Goal: Transaction & Acquisition: Purchase product/service

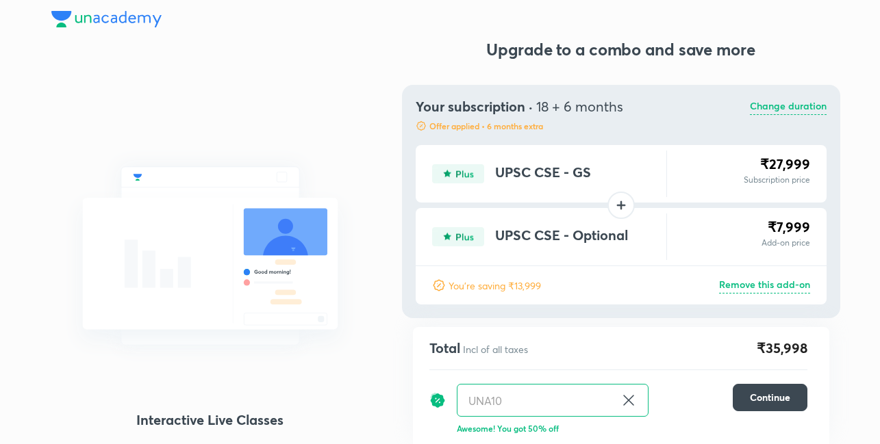
click at [103, 23] on img at bounding box center [106, 19] width 110 height 16
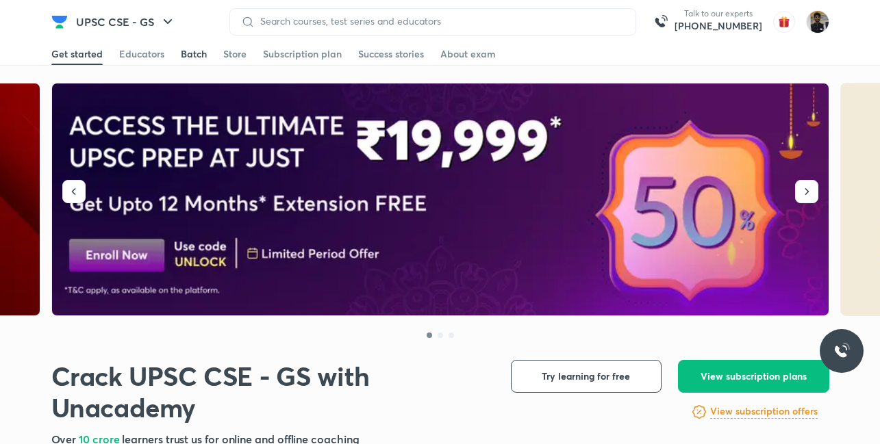
click at [201, 57] on div "Batch" at bounding box center [194, 54] width 26 height 14
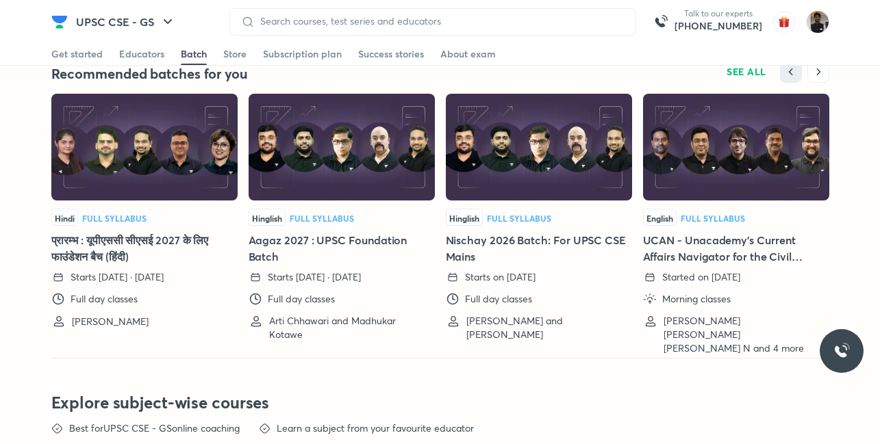
scroll to position [3071, 0]
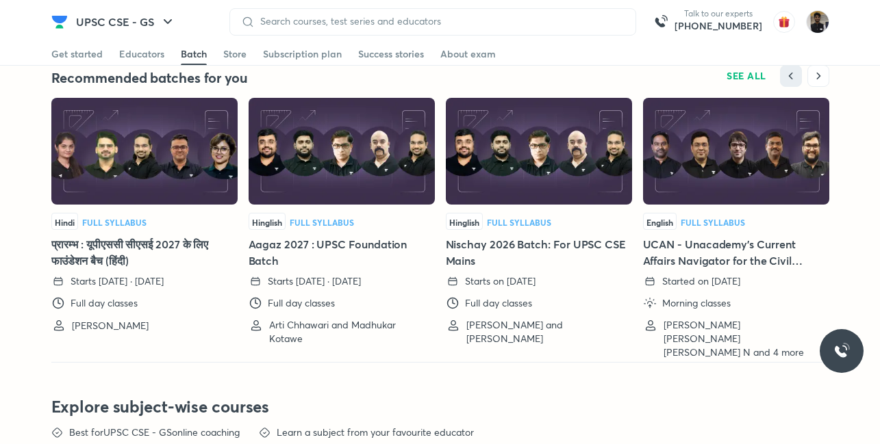
click at [544, 245] on h5 "Nischay 2026 Batch: For UPSC CSE Mains" at bounding box center [539, 252] width 186 height 33
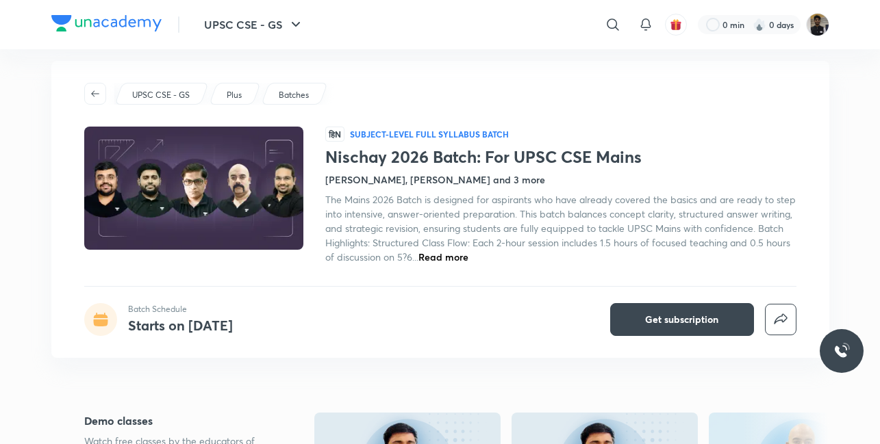
scroll to position [15, 0]
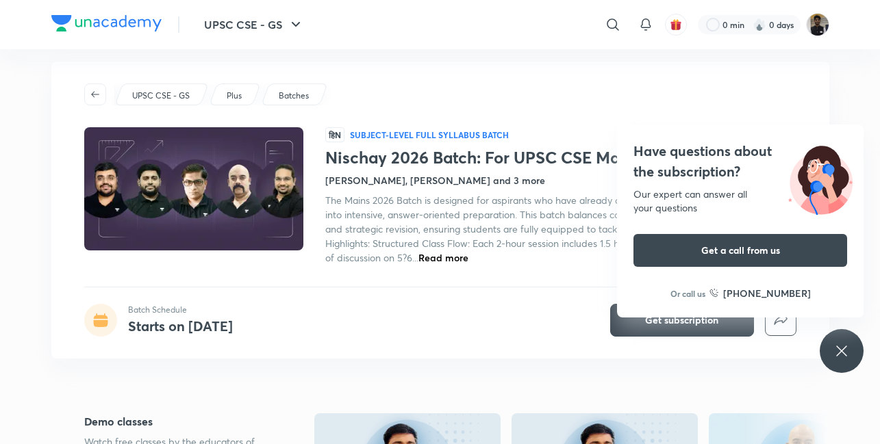
click at [837, 349] on icon at bounding box center [841, 351] width 16 height 16
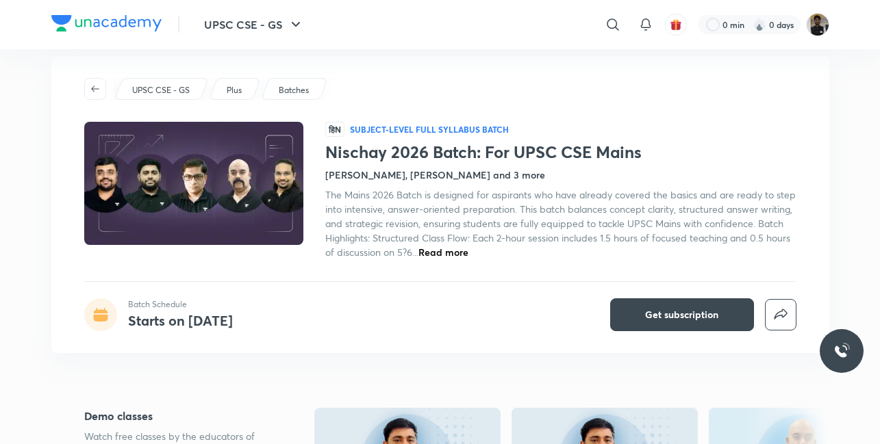
scroll to position [0, 0]
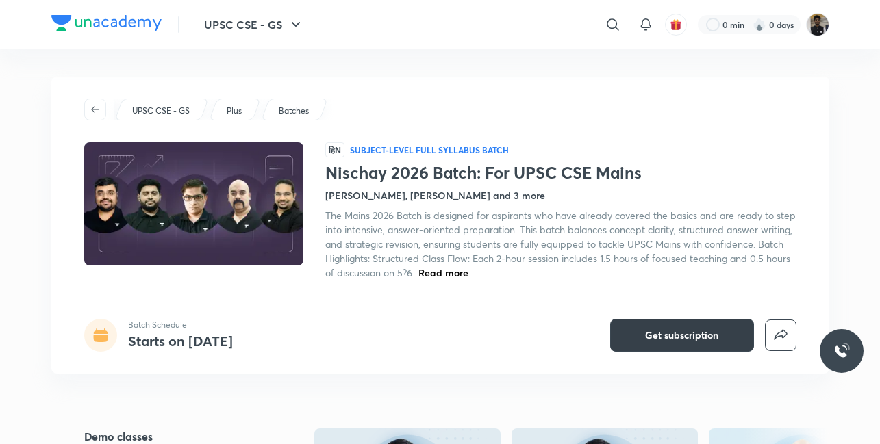
click at [619, 331] on button "Get subscription" at bounding box center [682, 335] width 144 height 33
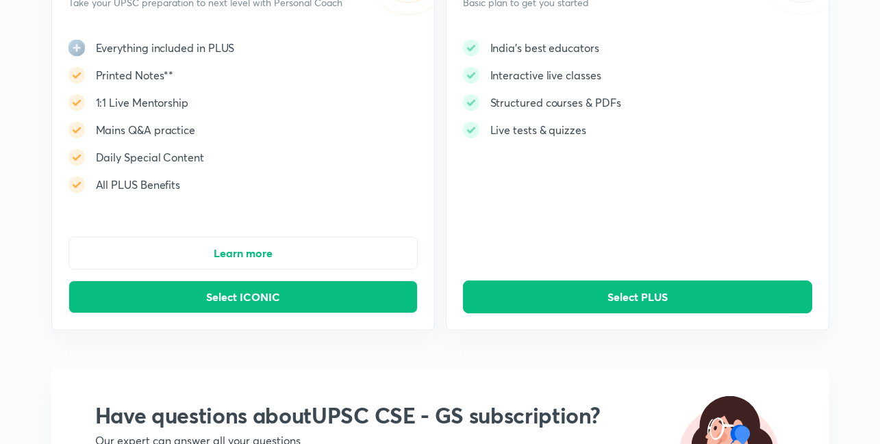
scroll to position [219, 0]
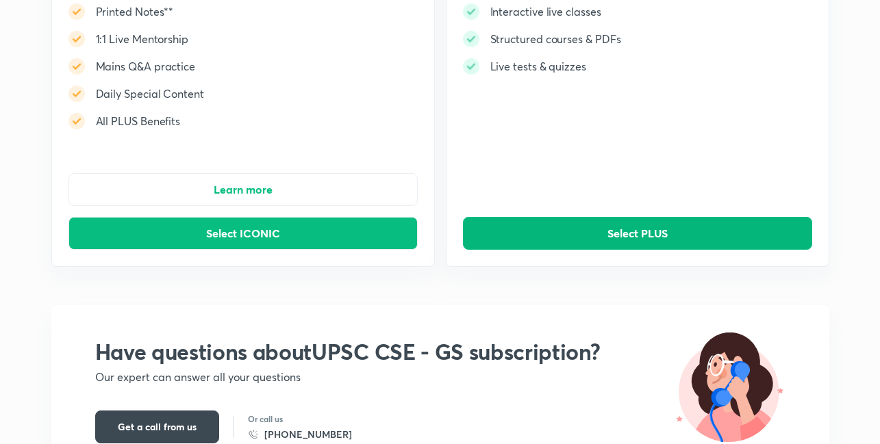
click at [574, 242] on button "Select PLUS" at bounding box center [637, 233] width 349 height 33
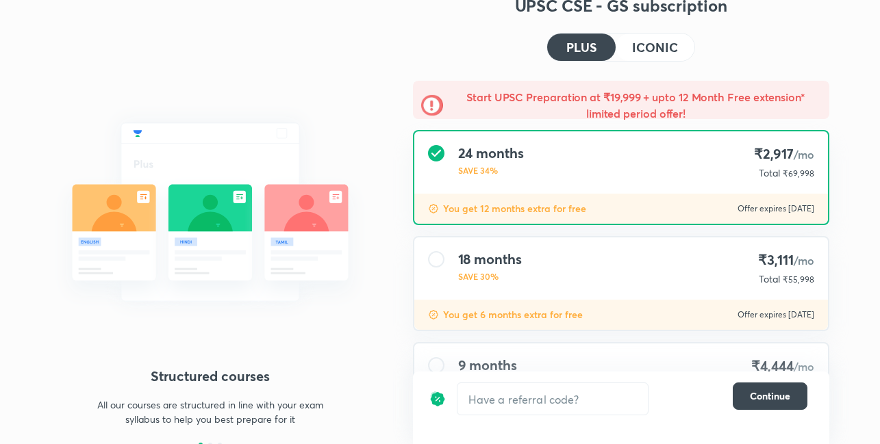
scroll to position [138, 0]
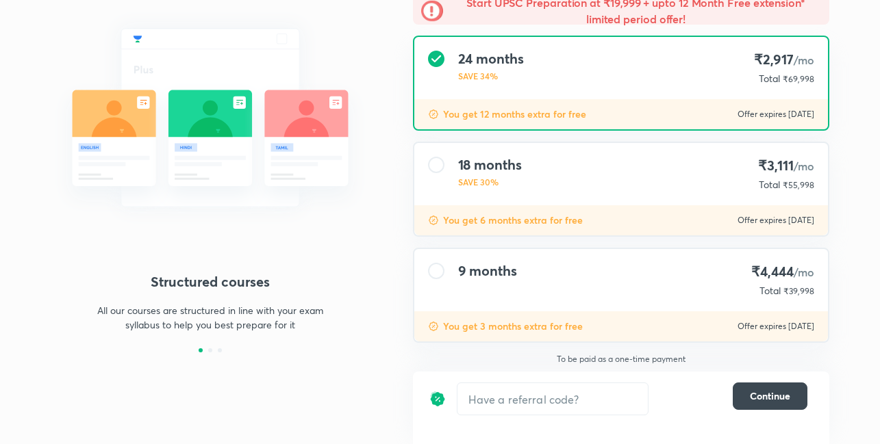
click at [485, 282] on div "9 months" at bounding box center [487, 280] width 59 height 35
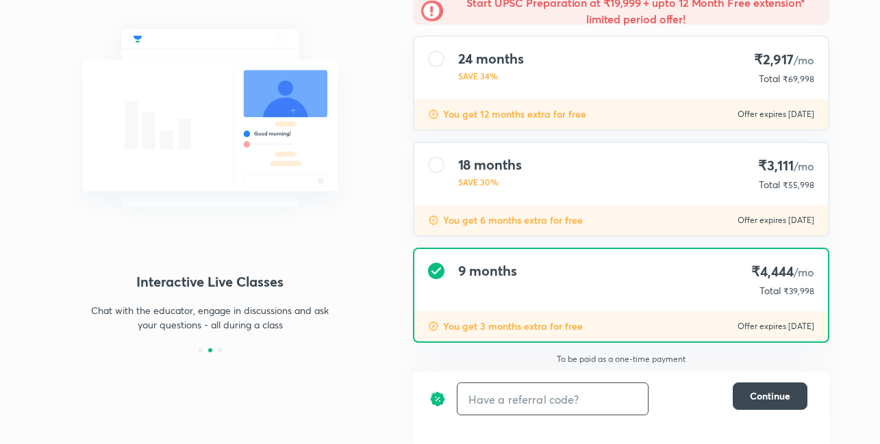
click at [474, 402] on input "text" at bounding box center [552, 399] width 190 height 32
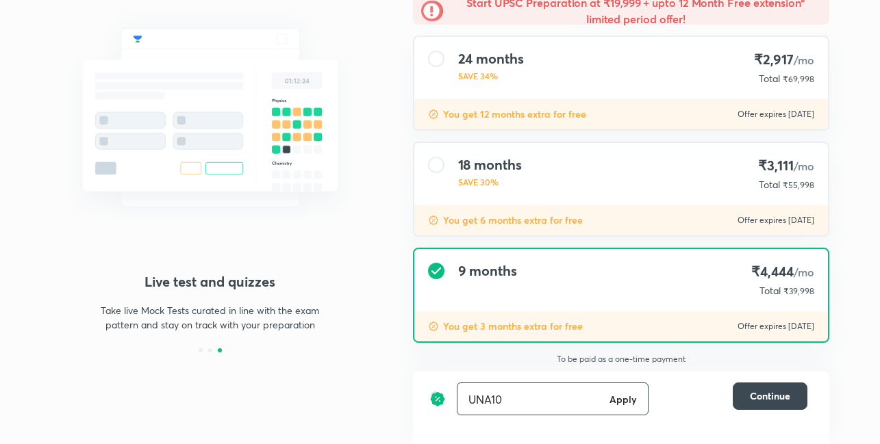
type input "UNA10"
click at [625, 395] on h6 "Apply" at bounding box center [622, 399] width 27 height 14
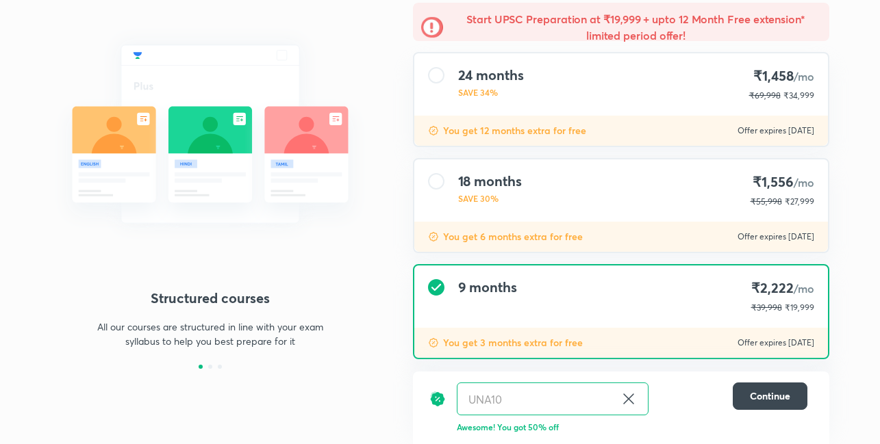
scroll to position [138, 0]
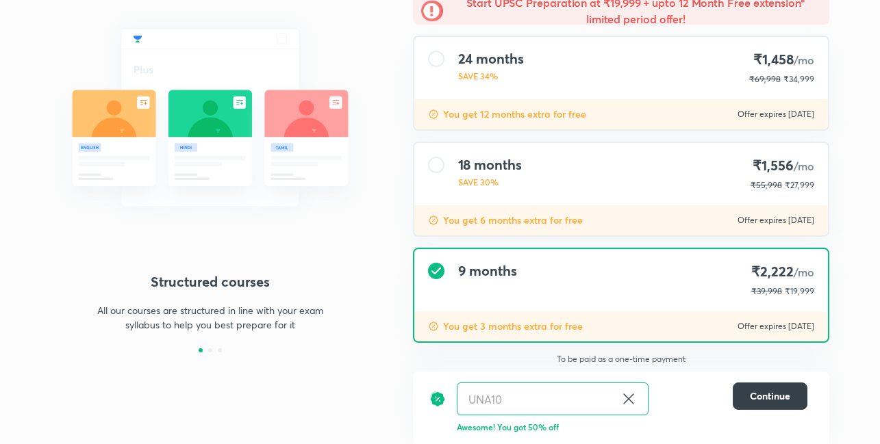
click at [746, 394] on button "Continue" at bounding box center [770, 396] width 75 height 27
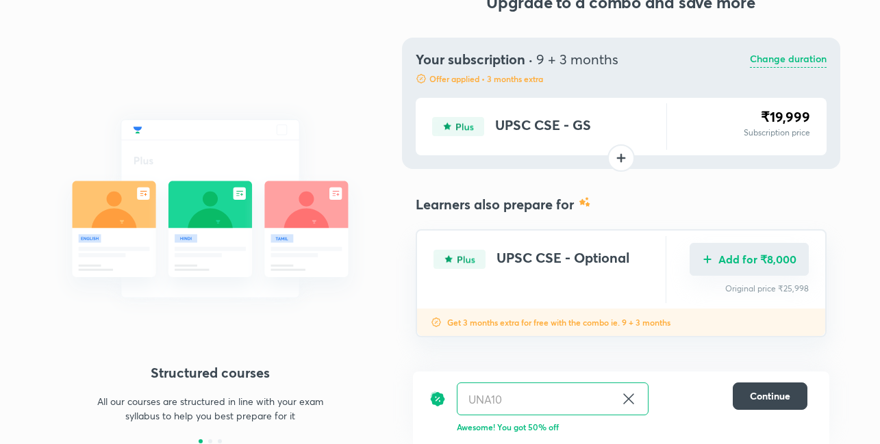
click at [765, 275] on button "Add for ₹8,000" at bounding box center [748, 259] width 119 height 33
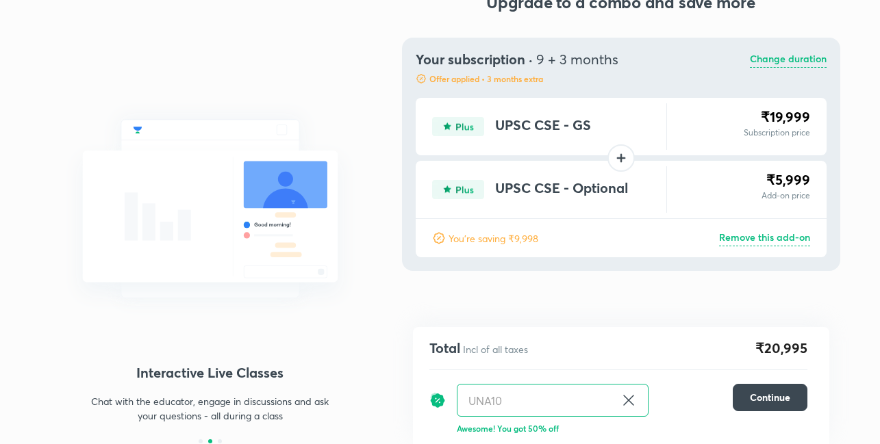
scroll to position [47, 0]
click at [755, 237] on p "Remove this add-on" at bounding box center [764, 239] width 91 height 16
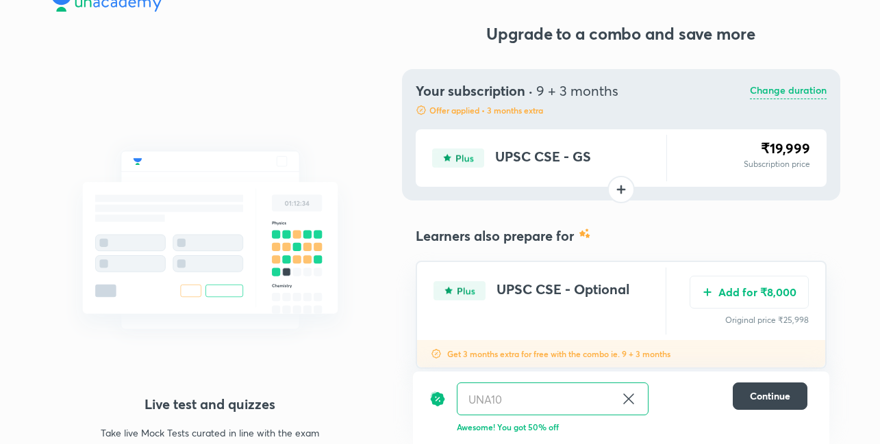
scroll to position [0, 0]
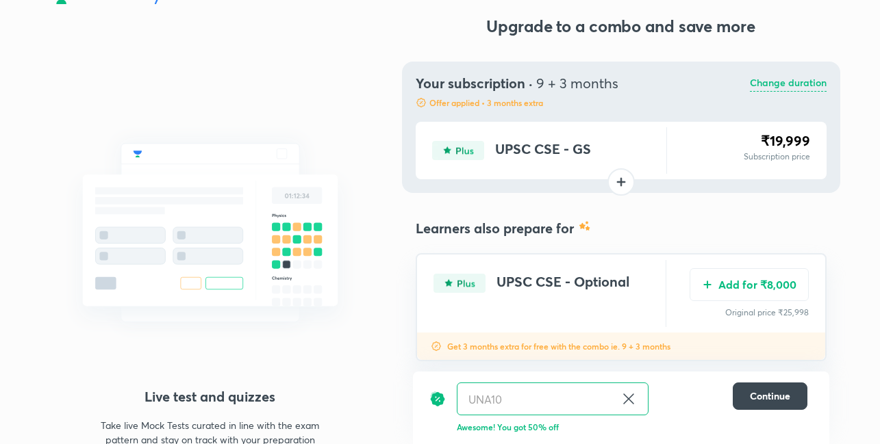
scroll to position [47, 0]
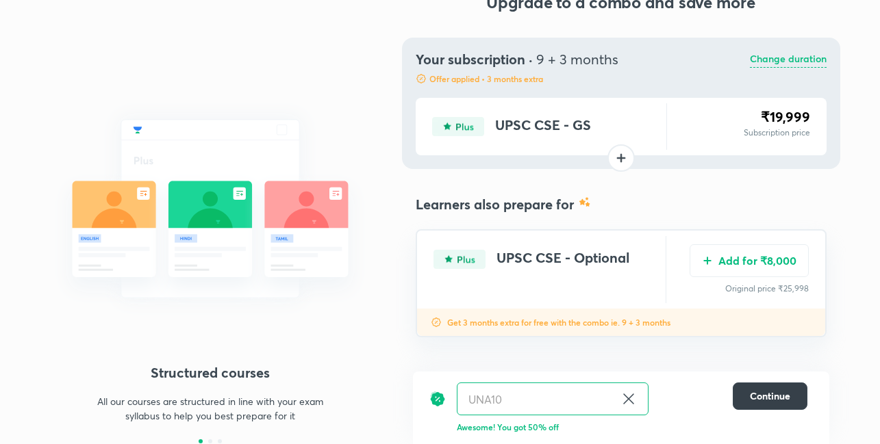
click at [765, 396] on span "Continue" at bounding box center [770, 397] width 40 height 14
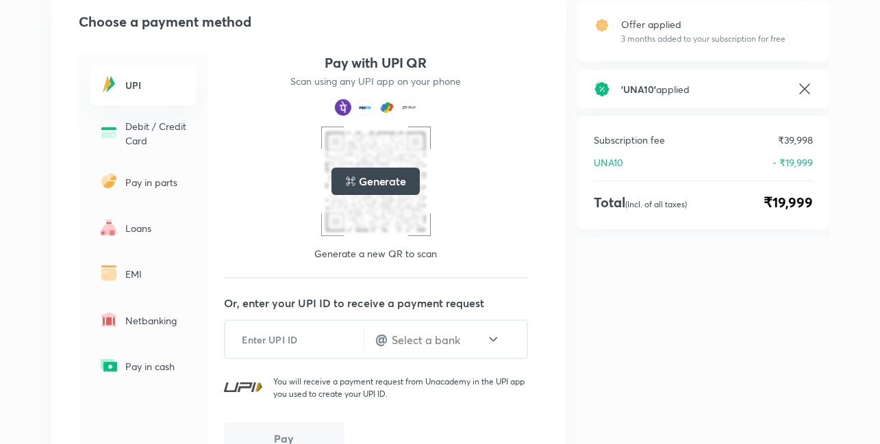
scroll to position [168, 0]
click at [131, 270] on p "EMI" at bounding box center [156, 275] width 63 height 14
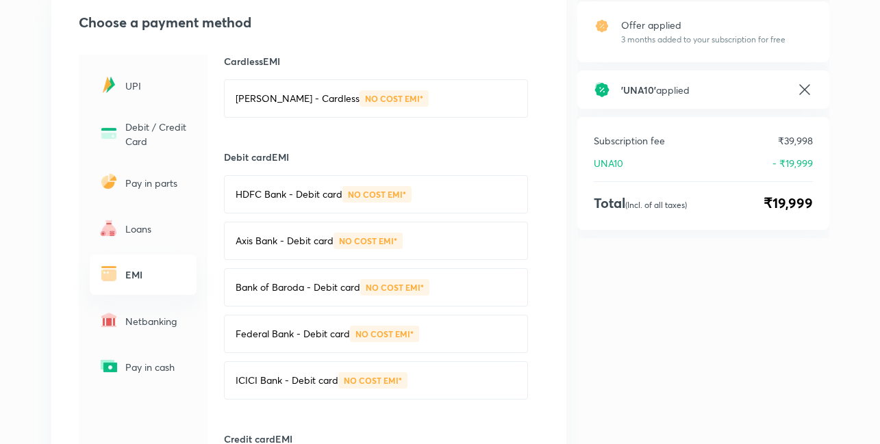
click at [327, 92] on p "[PERSON_NAME] - Cardless" at bounding box center [298, 99] width 124 height 14
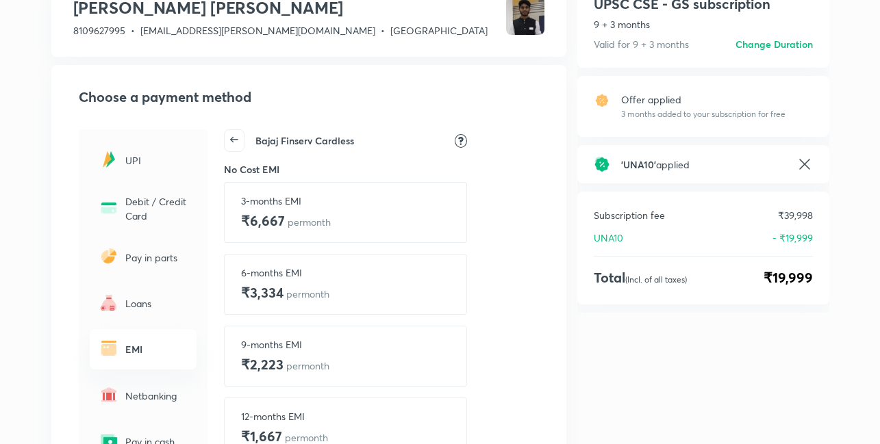
scroll to position [0, 0]
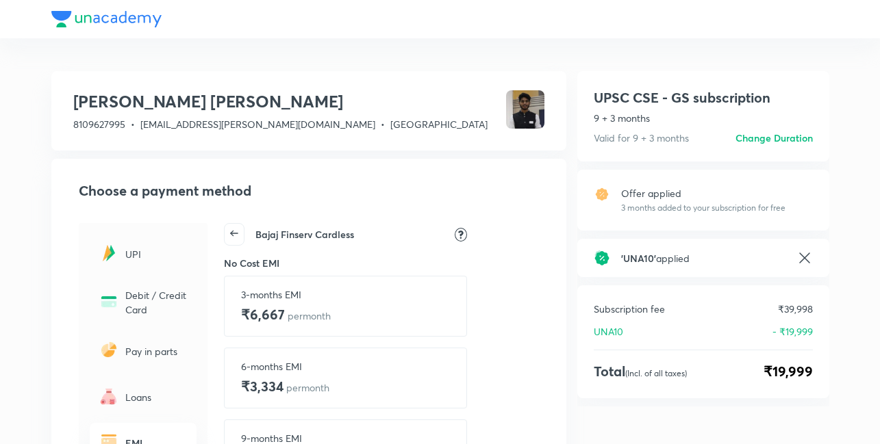
click at [130, 14] on div at bounding box center [440, 19] width 778 height 38
click at [56, 15] on div at bounding box center [440, 19] width 778 height 38
click at [85, 18] on div at bounding box center [440, 19] width 778 height 38
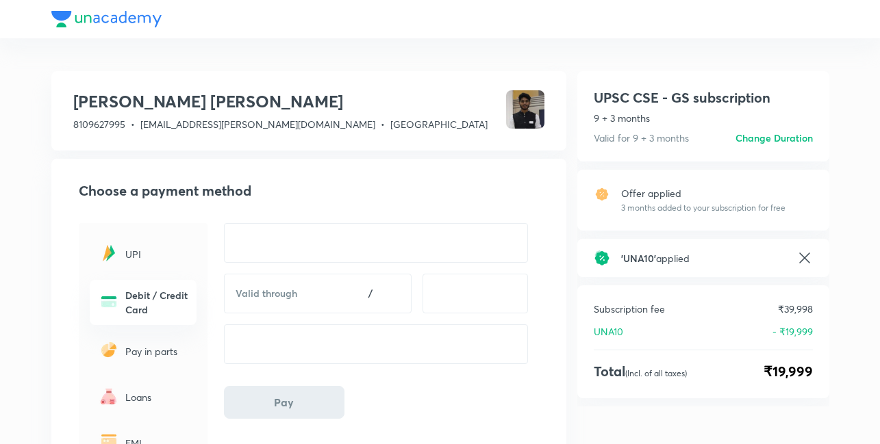
click at [59, 17] on div at bounding box center [440, 19] width 778 height 38
click at [104, 18] on div at bounding box center [440, 19] width 778 height 38
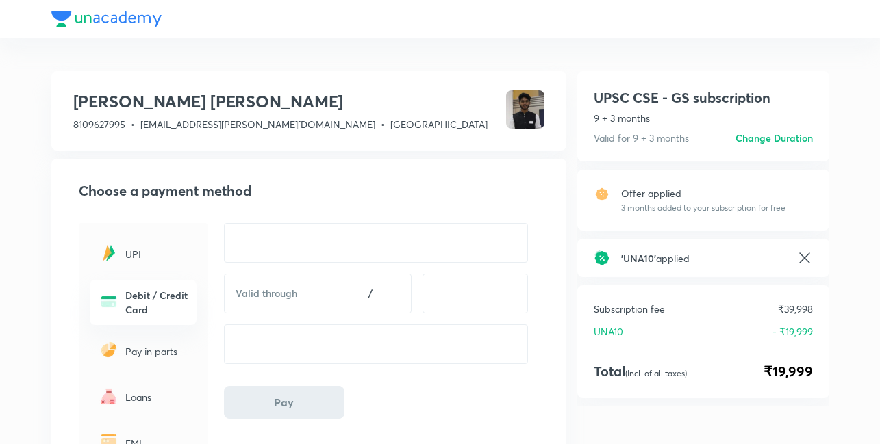
click at [104, 18] on div at bounding box center [440, 19] width 778 height 38
click at [61, 20] on div at bounding box center [440, 19] width 778 height 38
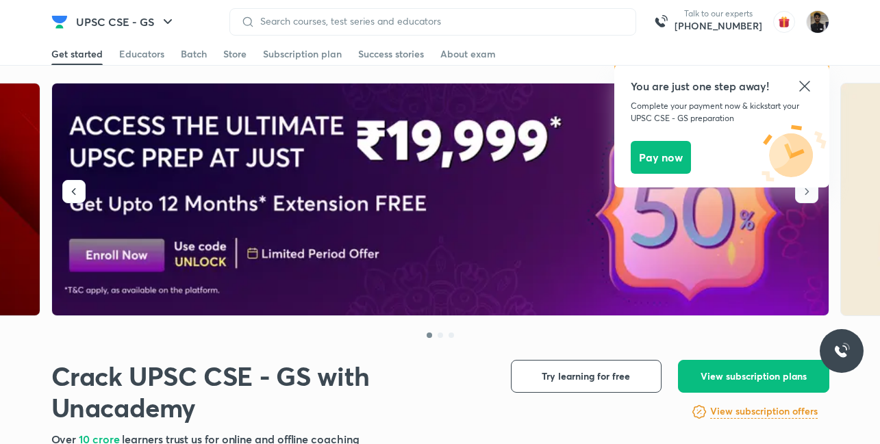
click at [807, 85] on icon at bounding box center [804, 86] width 16 height 16
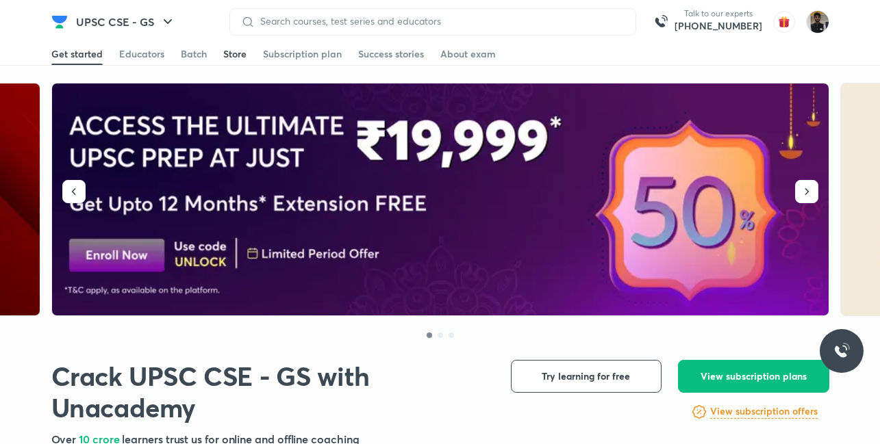
click at [230, 55] on div "Store" at bounding box center [234, 54] width 23 height 14
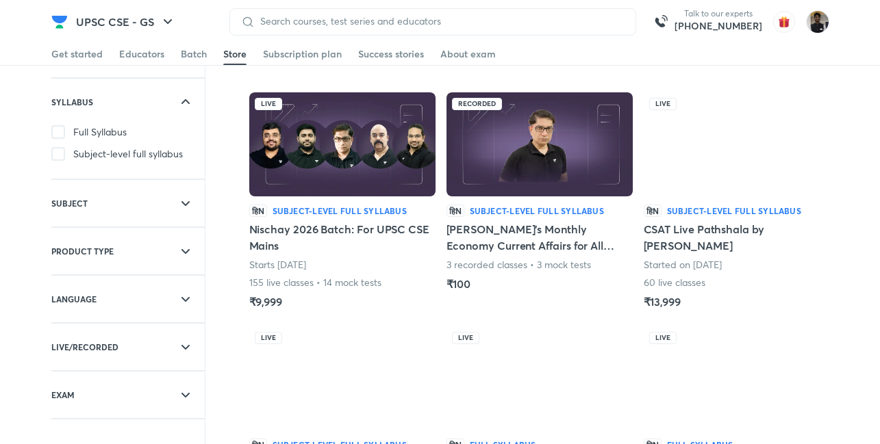
scroll to position [47, 0]
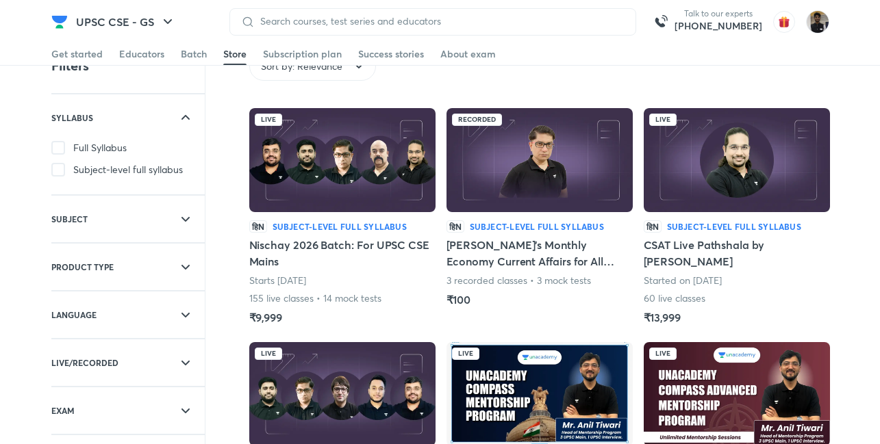
click at [264, 245] on h5 "Nischay 2026 Batch: For UPSC CSE Mains" at bounding box center [342, 253] width 186 height 33
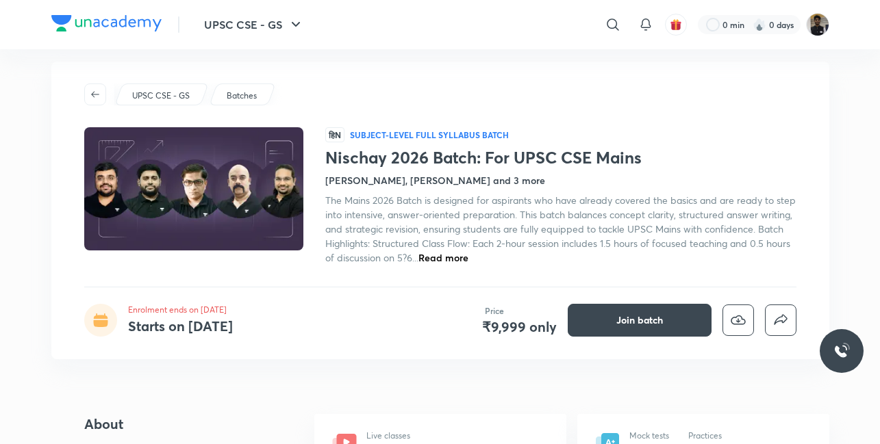
scroll to position [10, 0]
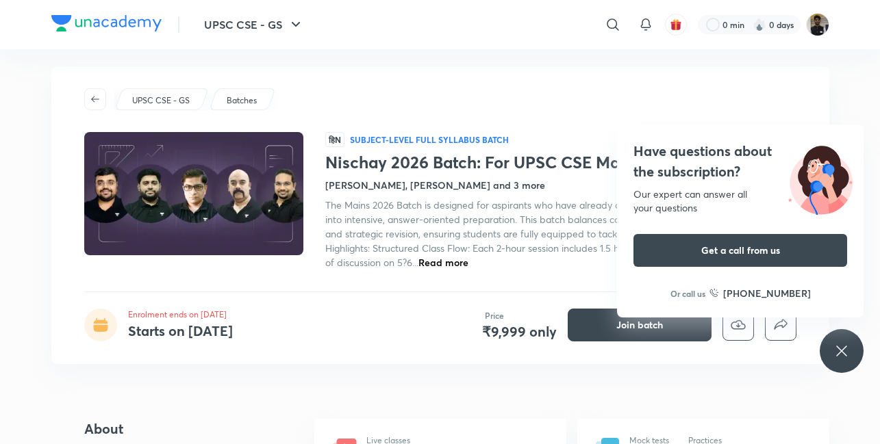
click at [855, 348] on div "Have questions about the subscription? Our expert can answer all your questions…" at bounding box center [842, 351] width 44 height 44
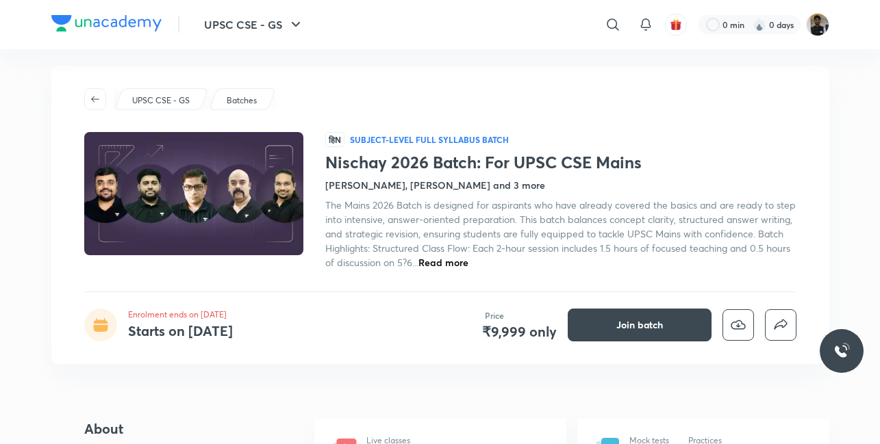
click at [452, 260] on span "Read more" at bounding box center [443, 262] width 50 height 13
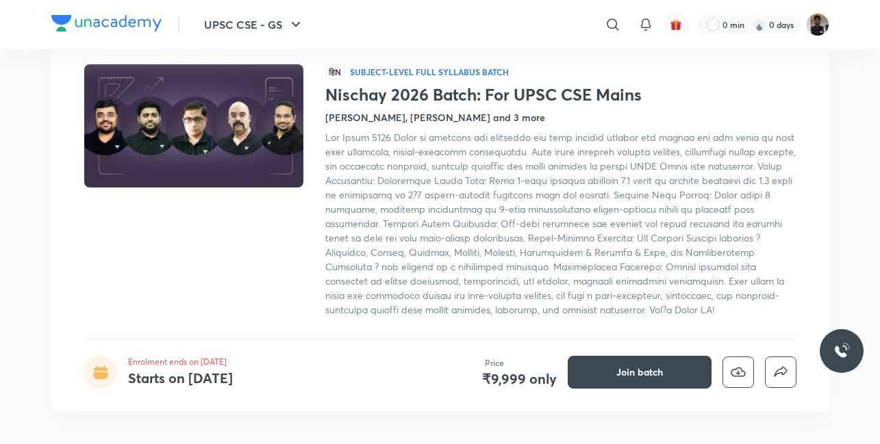
scroll to position [77, 0]
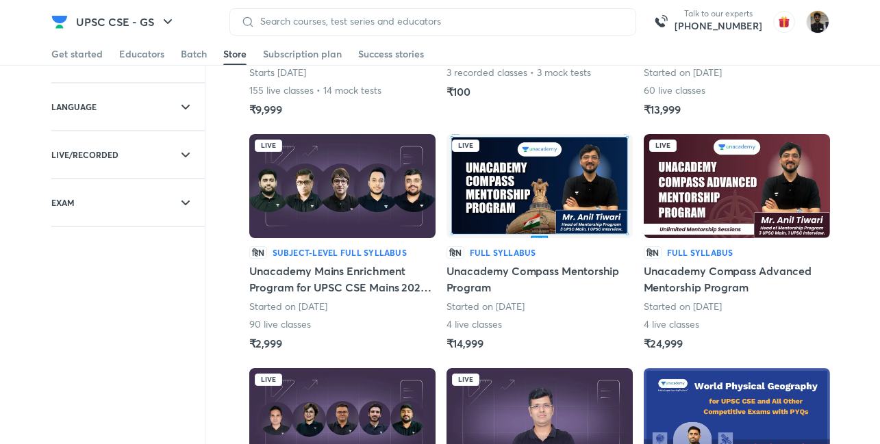
scroll to position [261, 0]
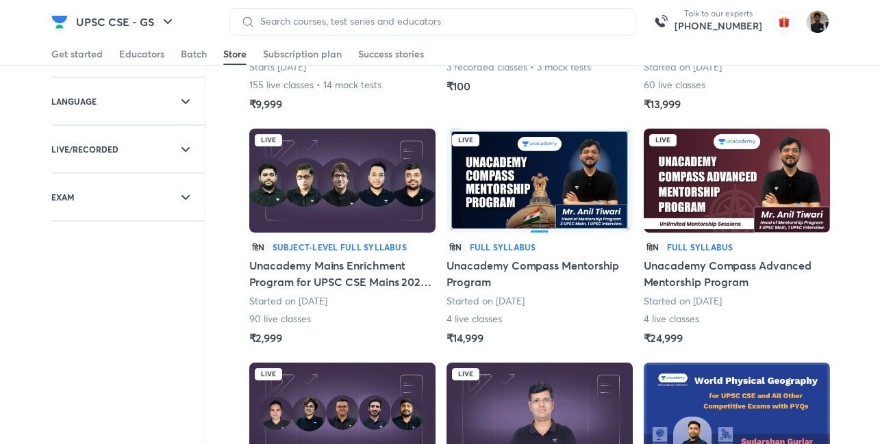
click at [465, 271] on h5 "Unacademy Compass Mentorship Program" at bounding box center [539, 273] width 186 height 33
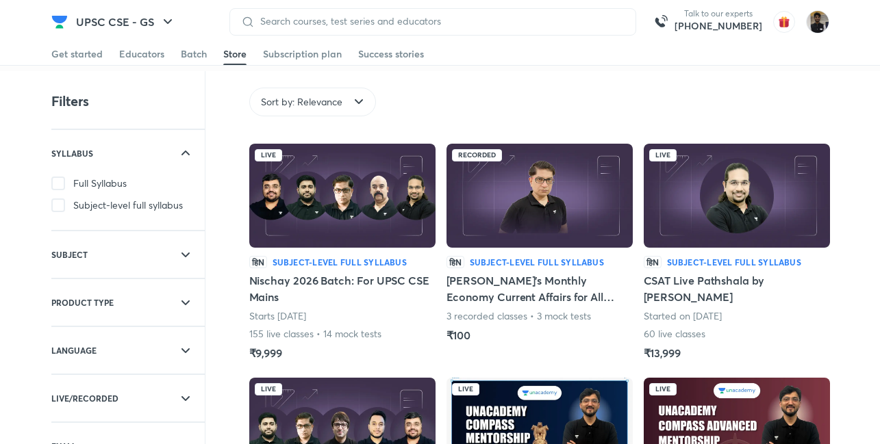
scroll to position [0, 0]
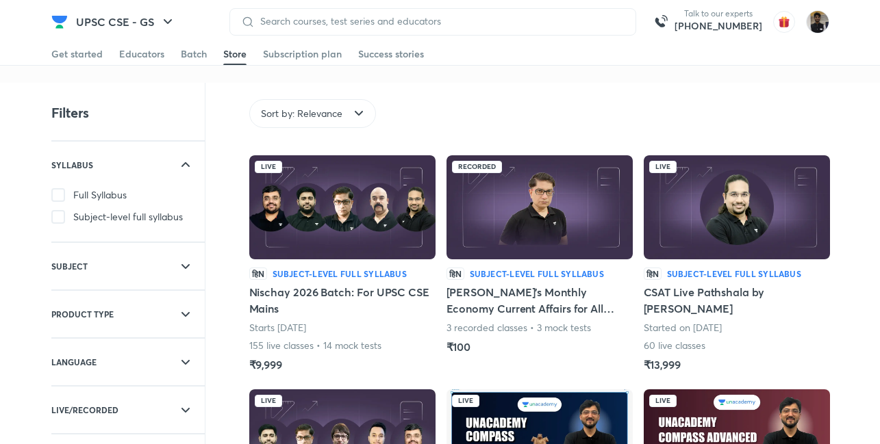
click at [269, 299] on h5 "Nischay 2026 Batch: For UPSC CSE Mains" at bounding box center [342, 300] width 186 height 33
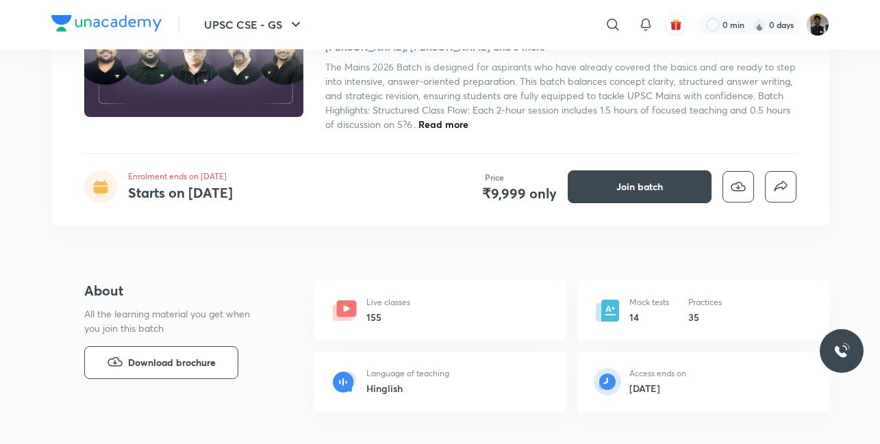
scroll to position [156, 0]
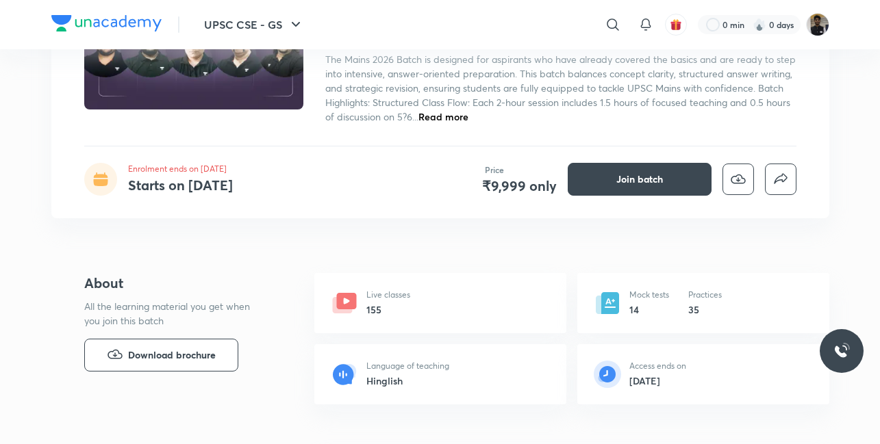
click at [442, 116] on span "Read more" at bounding box center [443, 116] width 50 height 13
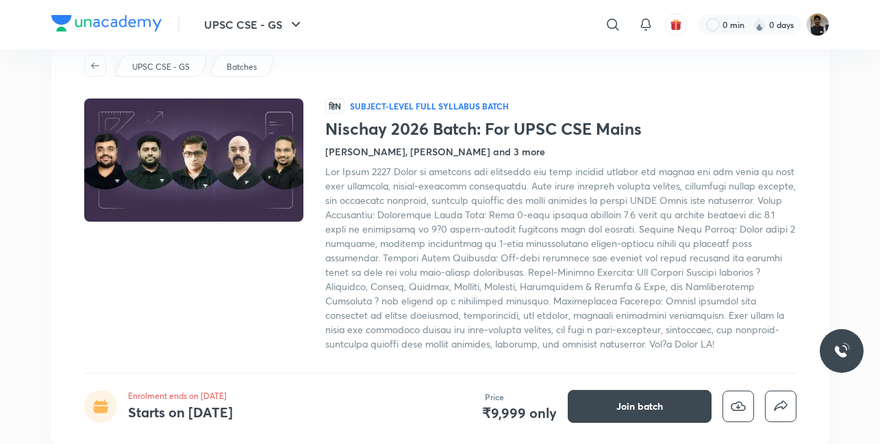
scroll to position [43, 0]
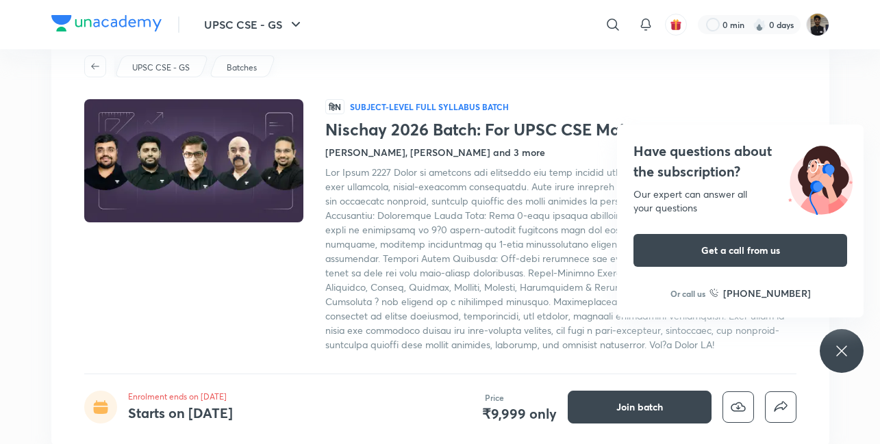
click at [841, 344] on icon at bounding box center [841, 351] width 16 height 16
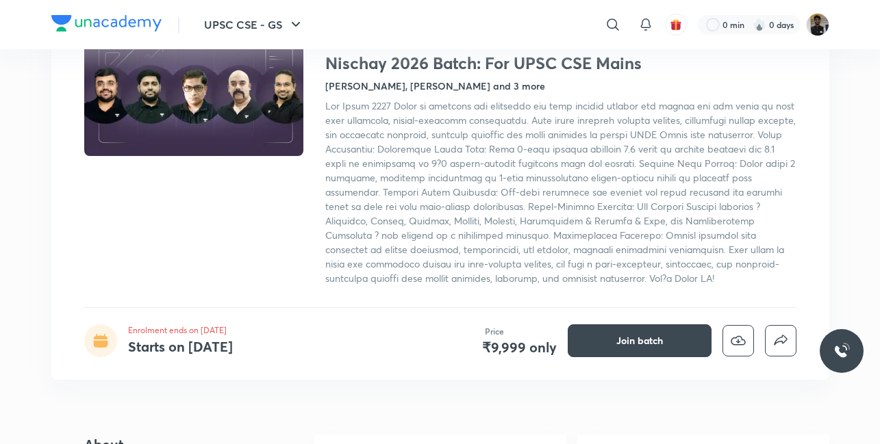
scroll to position [110, 0]
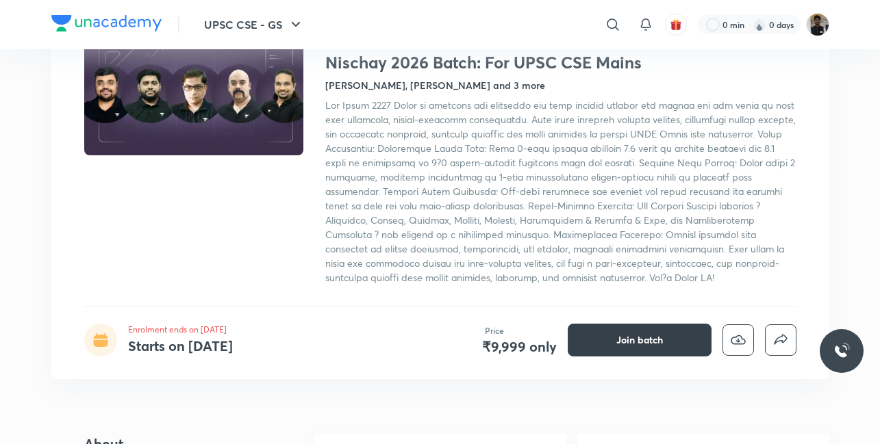
click at [608, 336] on button "Join batch" at bounding box center [640, 340] width 144 height 33
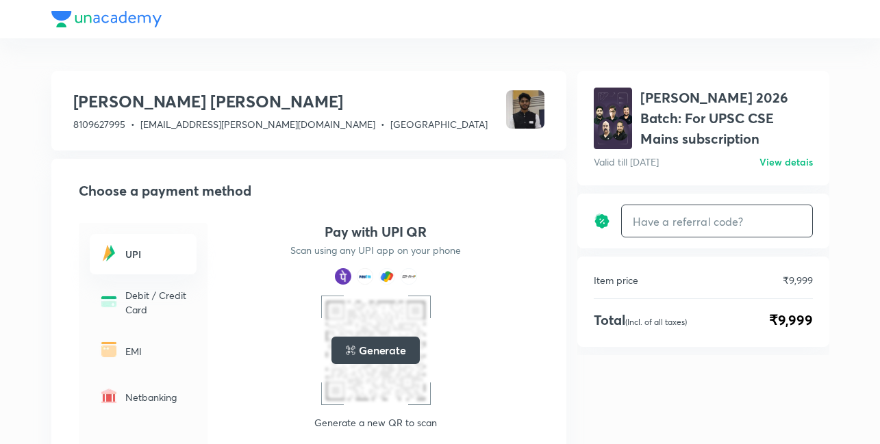
click at [666, 233] on input "text" at bounding box center [717, 221] width 190 height 32
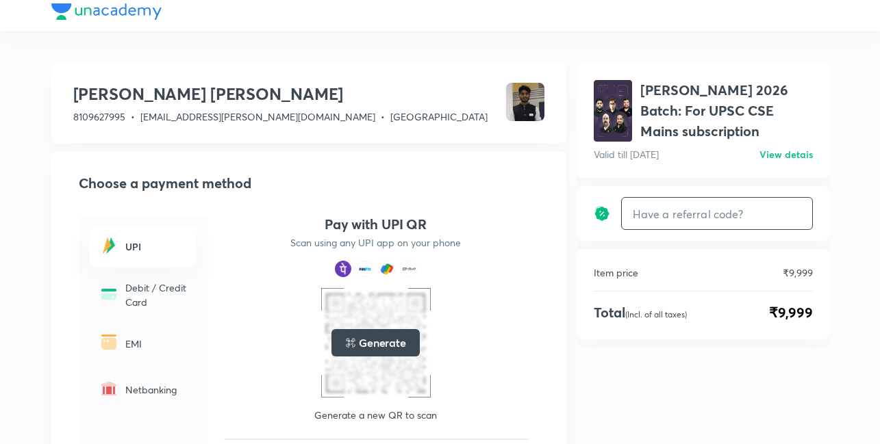
scroll to position [17, 0]
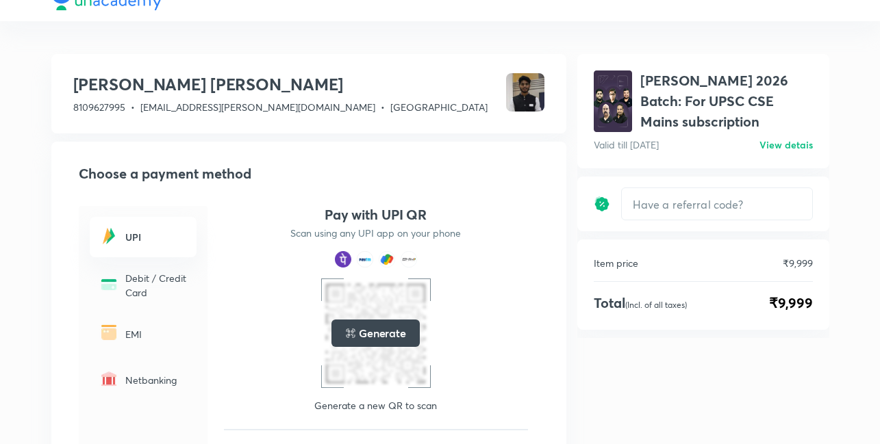
click at [149, 335] on p "EMI" at bounding box center [156, 334] width 63 height 14
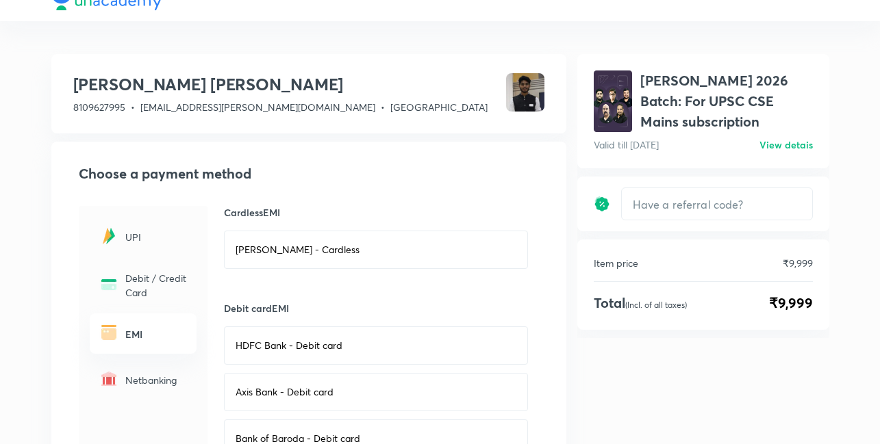
click at [298, 249] on p "[PERSON_NAME] - Cardless" at bounding box center [298, 250] width 124 height 14
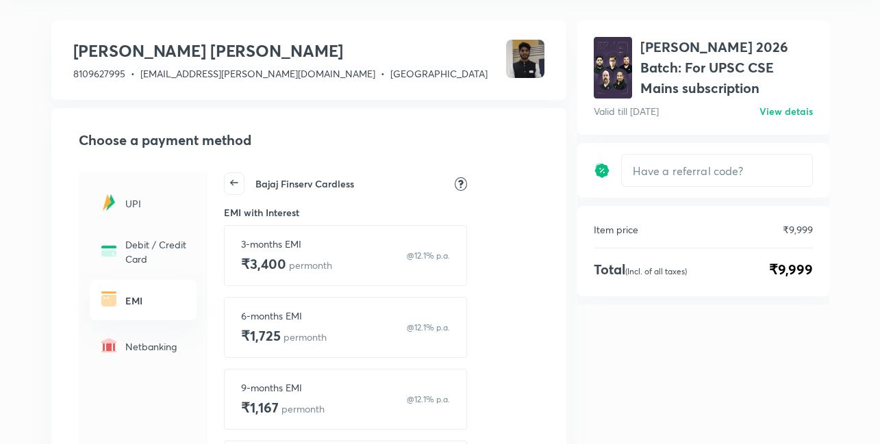
scroll to position [45, 0]
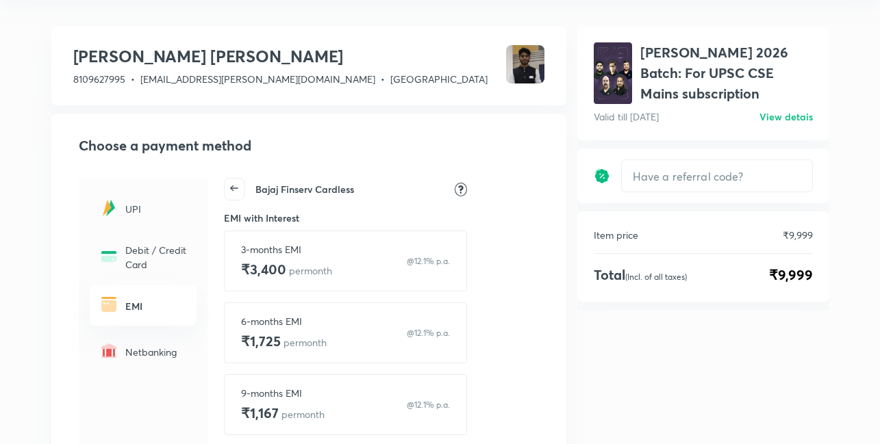
click at [227, 194] on icon at bounding box center [234, 188] width 19 height 19
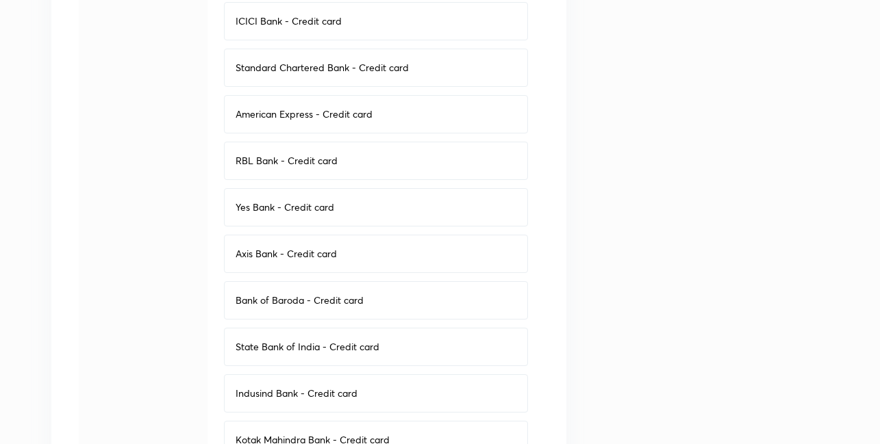
click at [316, 295] on p "Bank of Baroda - Credit card" at bounding box center [300, 301] width 128 height 14
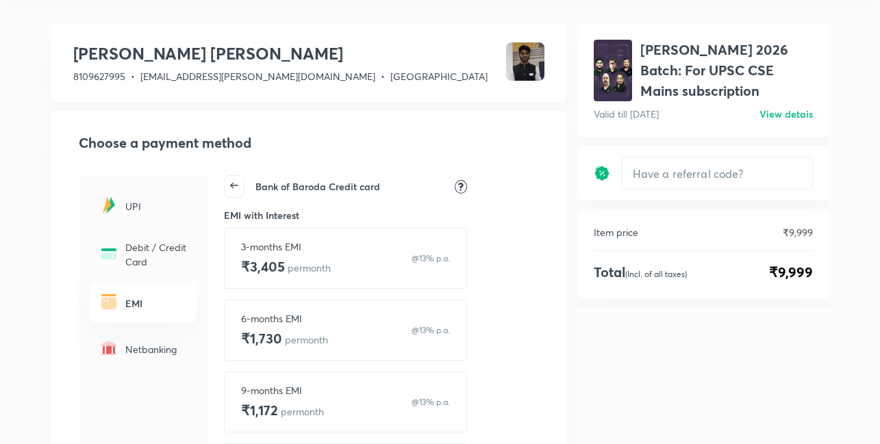
scroll to position [0, 0]
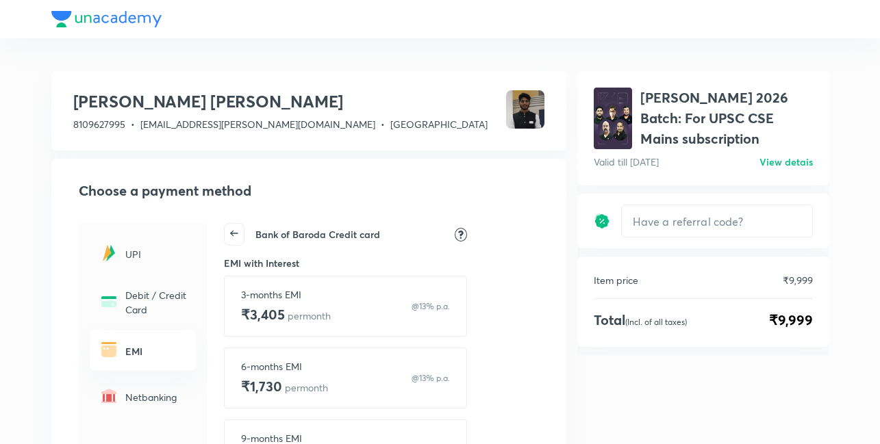
click at [64, 21] on div at bounding box center [440, 19] width 778 height 38
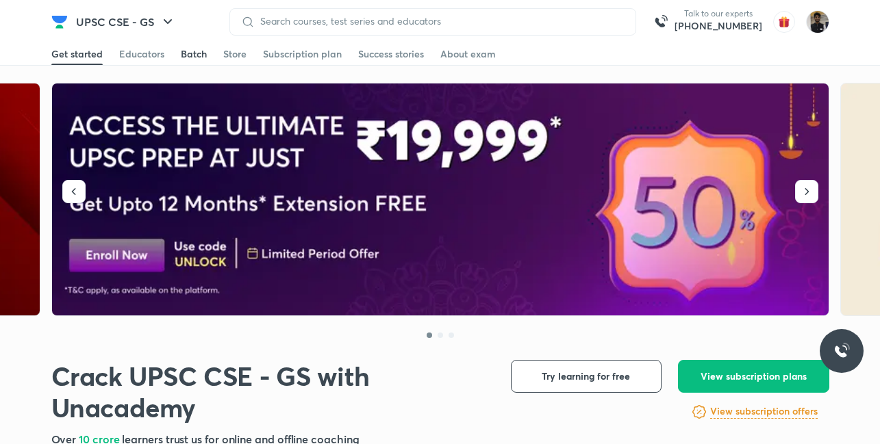
click at [188, 55] on div "Batch" at bounding box center [194, 54] width 26 height 14
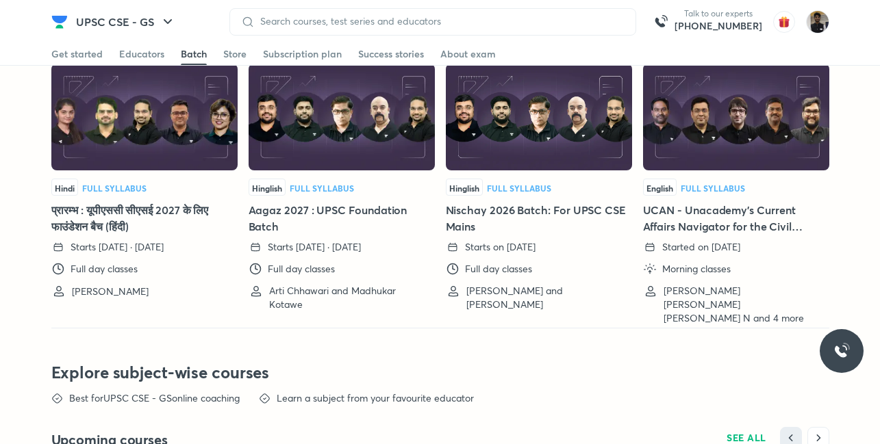
scroll to position [3108, 0]
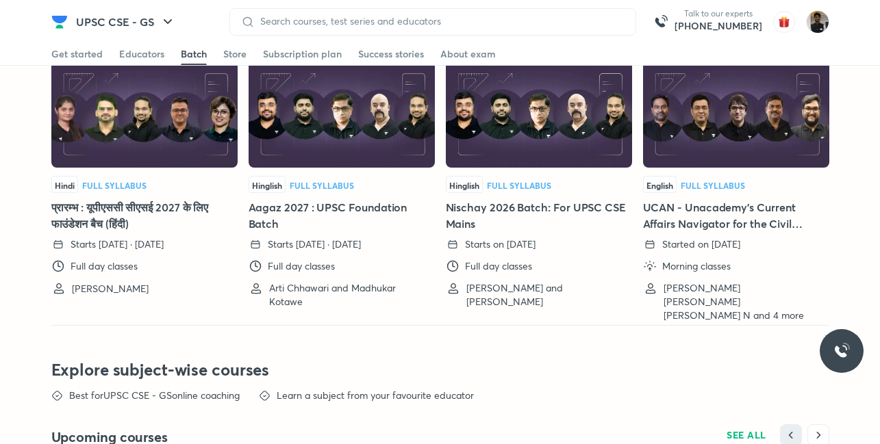
click at [114, 210] on h5 "प्रारम्भ : यूपीएससी सीएसई 2027 के लिए फाउंडेशन बैच (हिंदी)" at bounding box center [144, 215] width 186 height 33
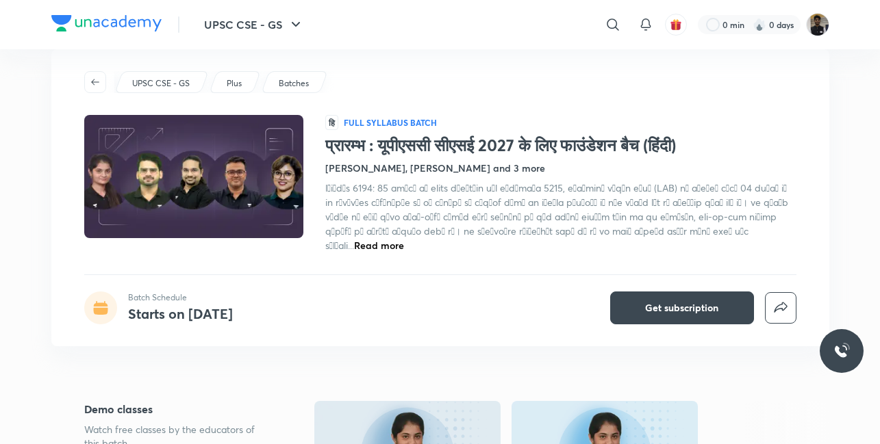
scroll to position [72, 0]
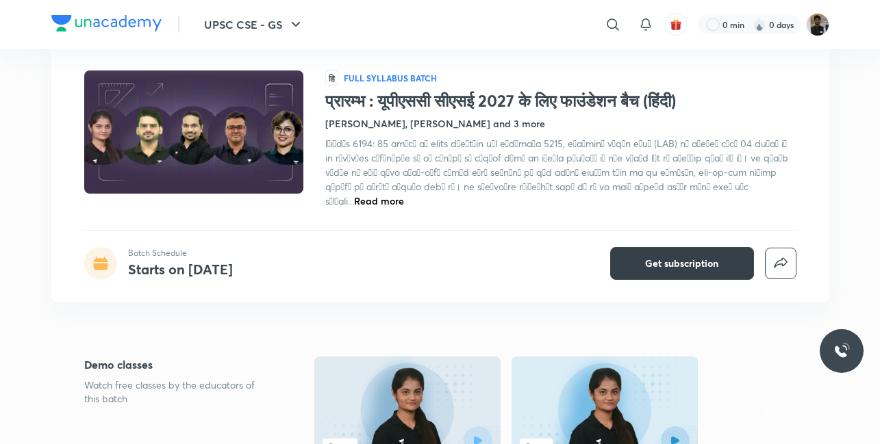
click at [635, 261] on button "Get subscription" at bounding box center [682, 263] width 144 height 33
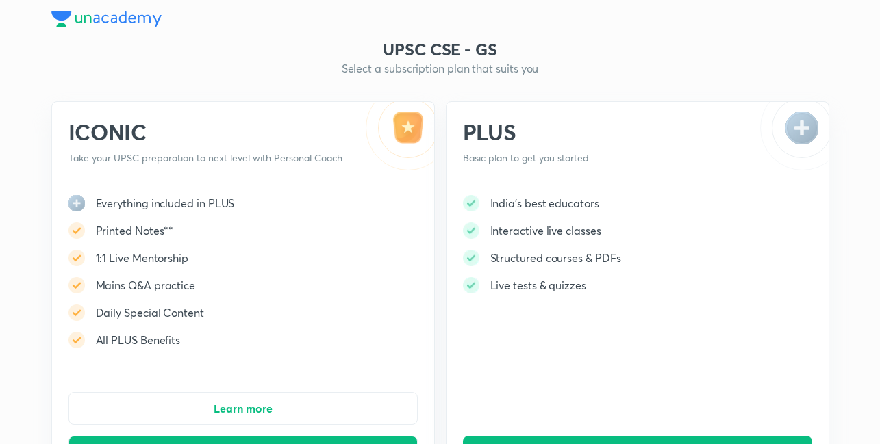
scroll to position [361, 0]
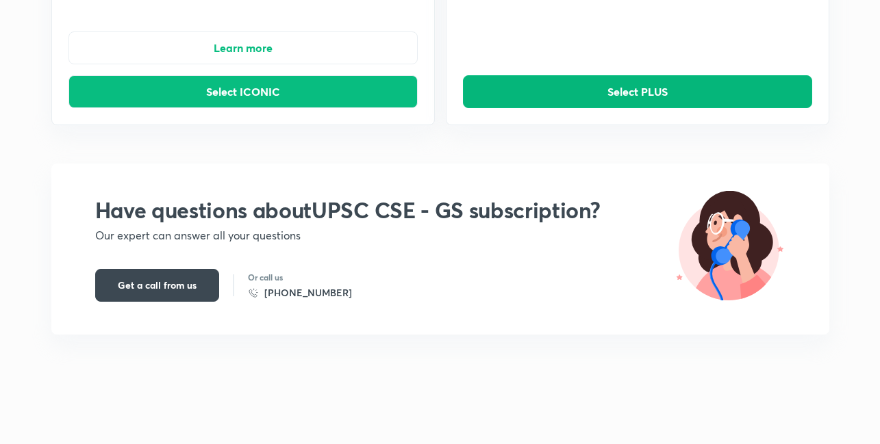
click at [573, 97] on button "Select PLUS" at bounding box center [637, 91] width 349 height 33
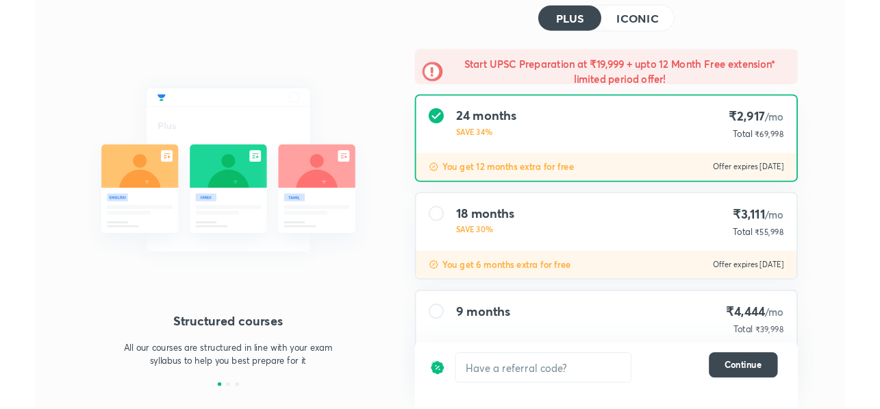
scroll to position [138, 0]
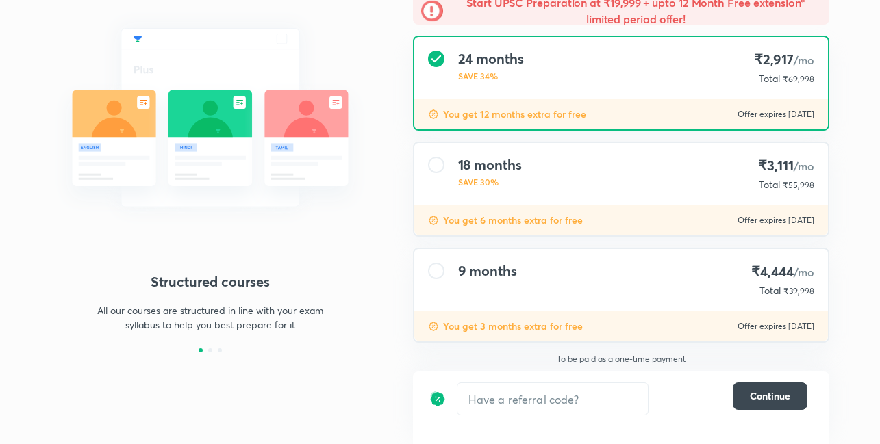
click at [513, 200] on div "18 months SAVE 30% ₹3,111 /mo Total ₹55,998" at bounding box center [621, 174] width 414 height 62
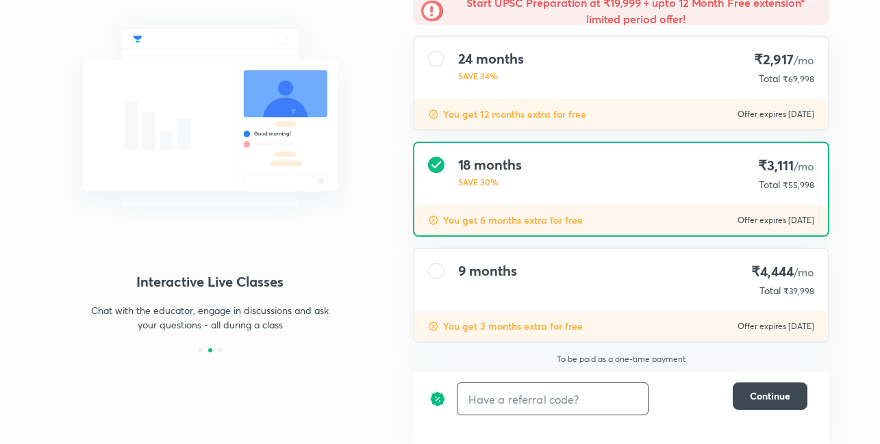
click at [568, 401] on input "text" at bounding box center [552, 399] width 190 height 32
type input "UNA10"
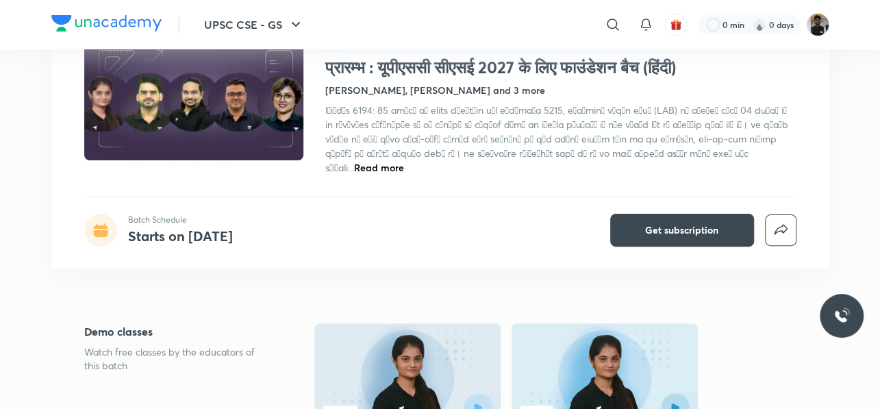
scroll to position [104, 0]
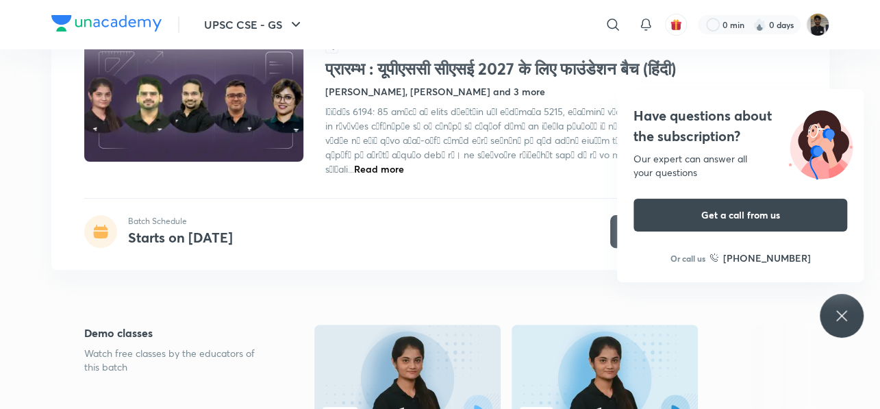
click at [840, 320] on icon at bounding box center [841, 315] width 16 height 16
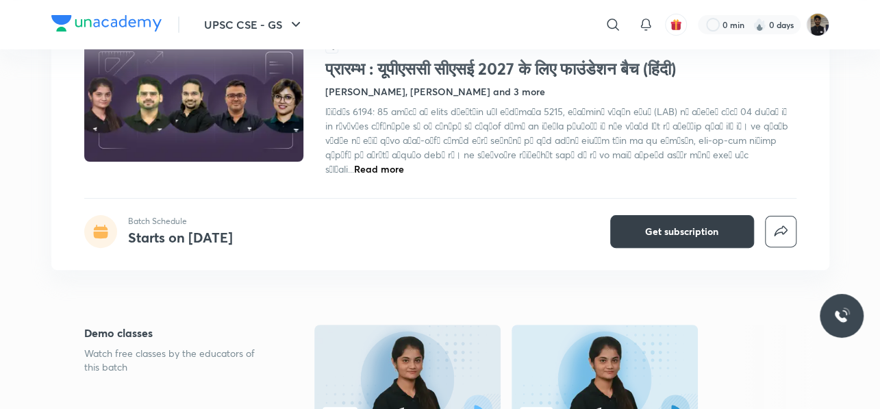
click at [712, 230] on button "Get subscription" at bounding box center [682, 231] width 144 height 33
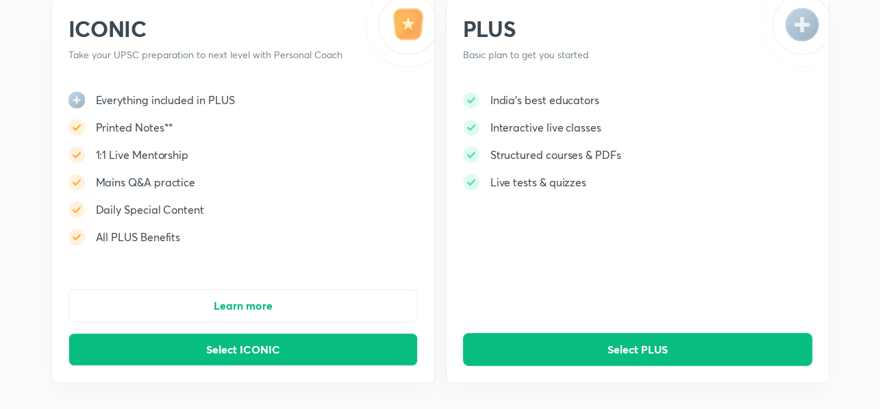
scroll to position [108, 0]
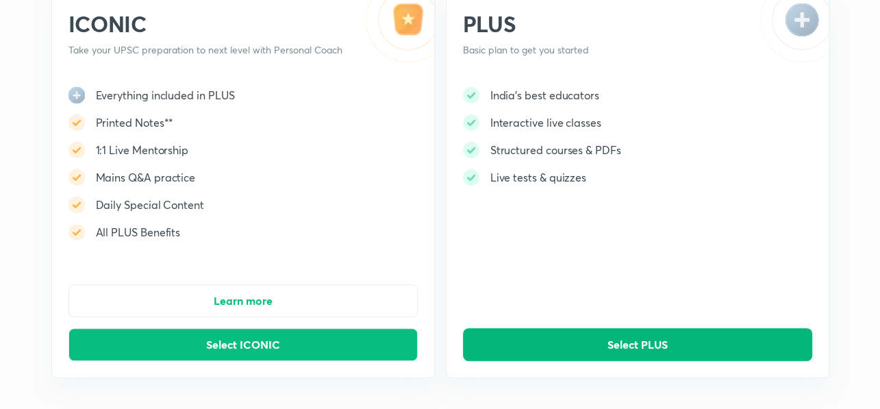
click at [574, 338] on button "Select PLUS" at bounding box center [637, 344] width 349 height 33
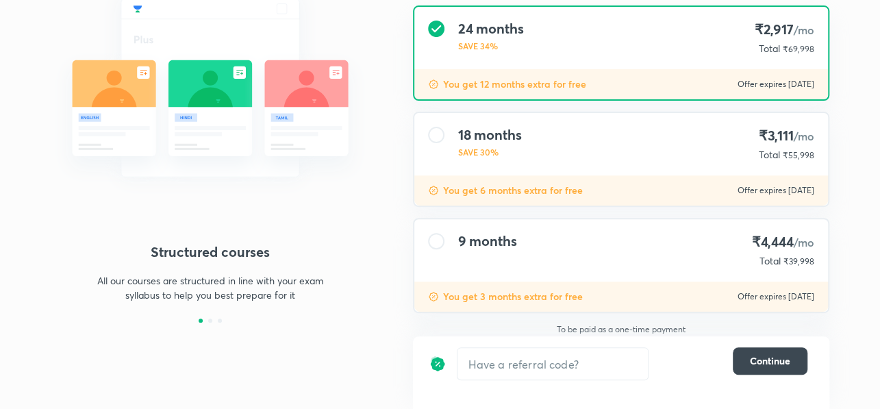
scroll to position [175, 0]
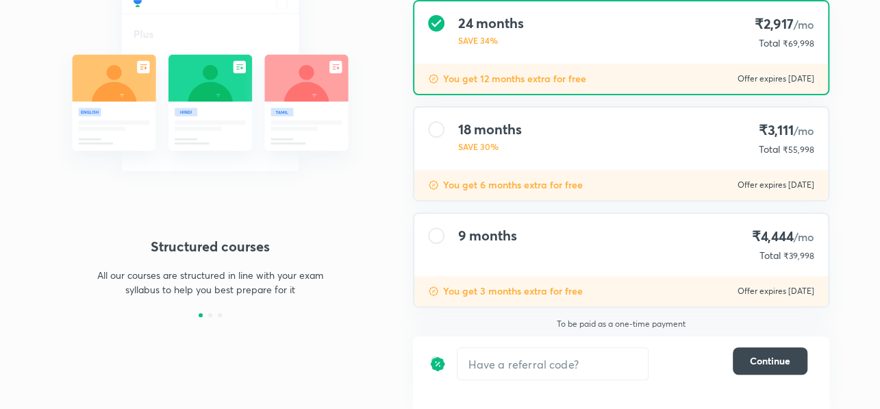
click at [429, 134] on div "18 months SAVE 30% ₹3,111 /mo Total ₹55,998" at bounding box center [621, 138] width 414 height 62
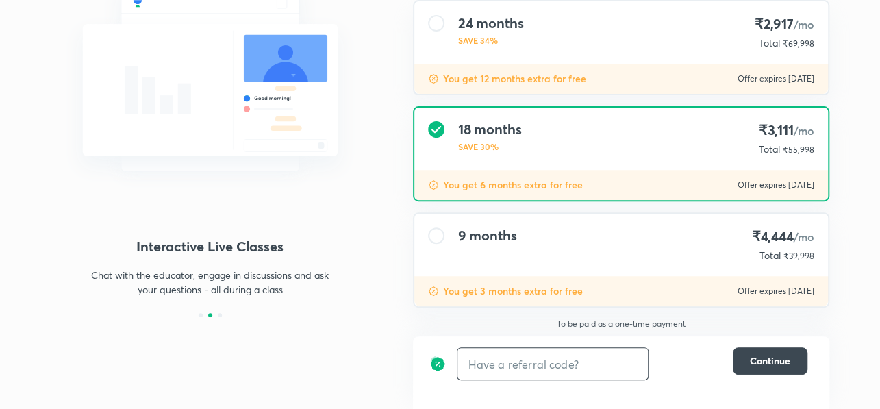
click at [529, 362] on input "text" at bounding box center [552, 364] width 190 height 32
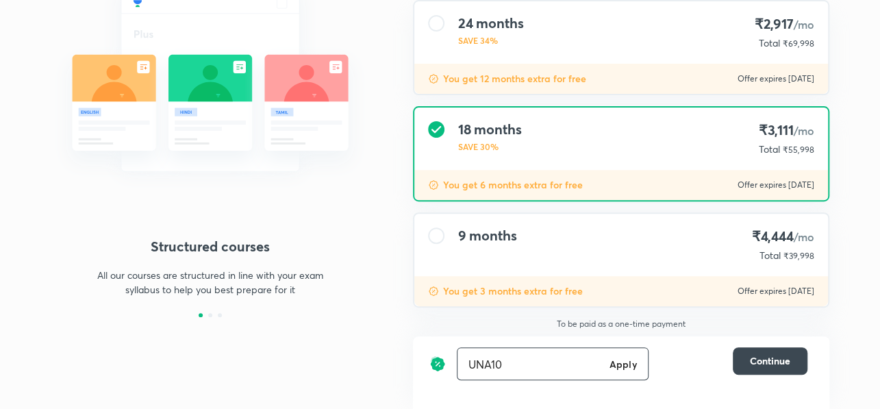
type input "UNA10"
click at [624, 367] on h6 "Apply" at bounding box center [622, 364] width 27 height 14
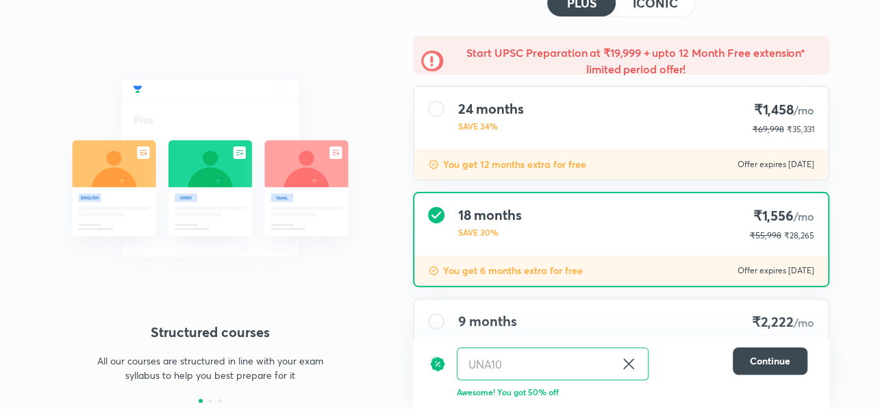
scroll to position [174, 0]
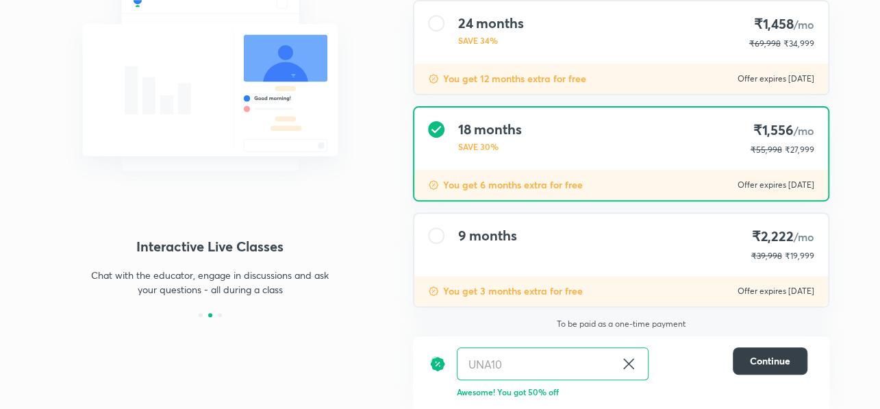
click at [759, 360] on span "Continue" at bounding box center [770, 361] width 40 height 14
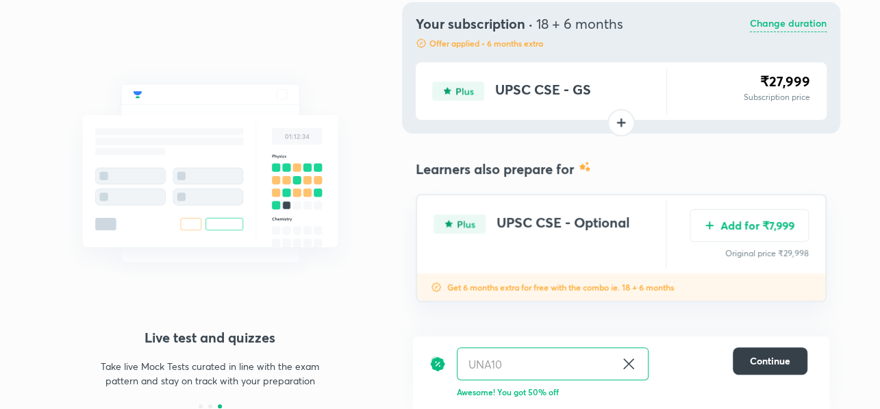
click at [757, 361] on span "Continue" at bounding box center [770, 361] width 40 height 14
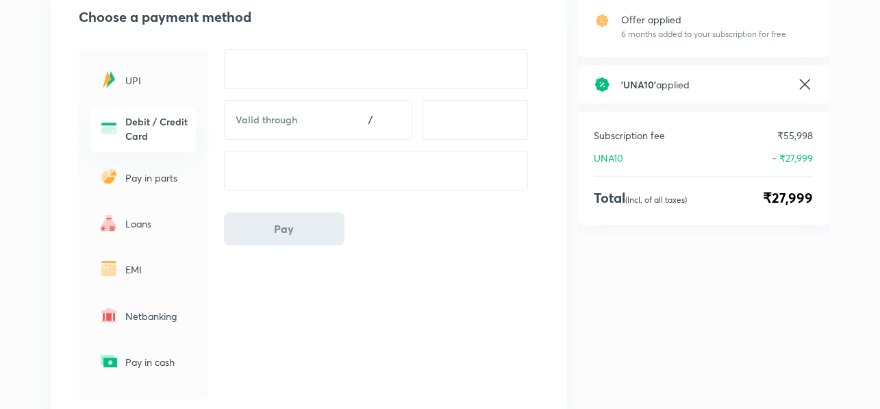
scroll to position [186, 0]
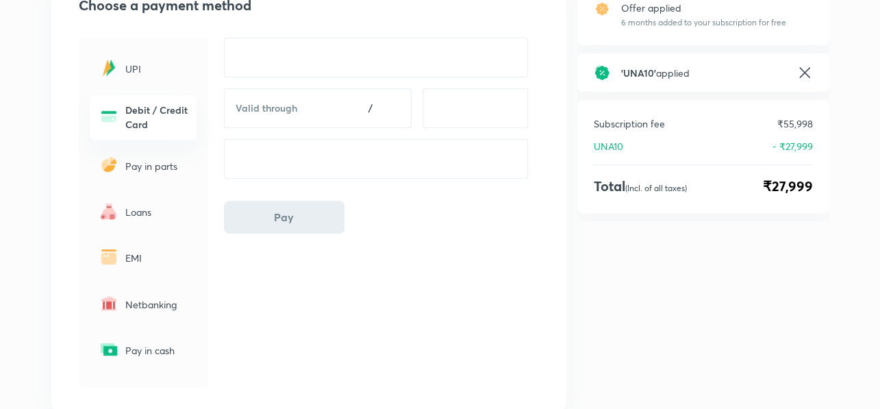
click at [136, 264] on p "EMI" at bounding box center [156, 258] width 63 height 14
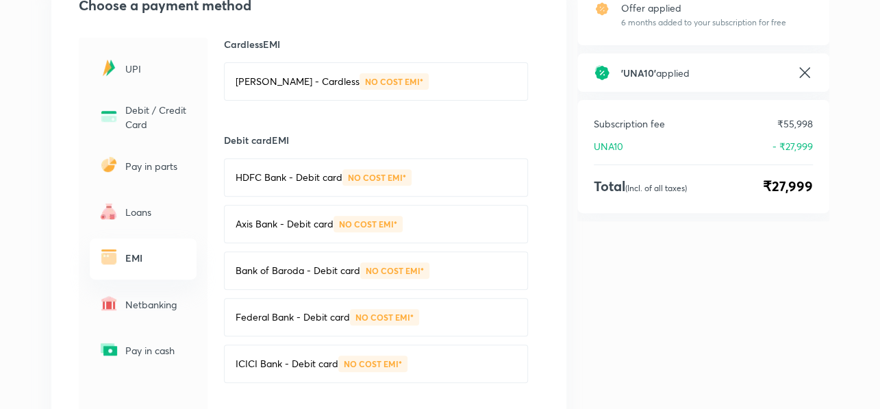
click at [312, 75] on p "[PERSON_NAME] - Cardless" at bounding box center [298, 82] width 124 height 14
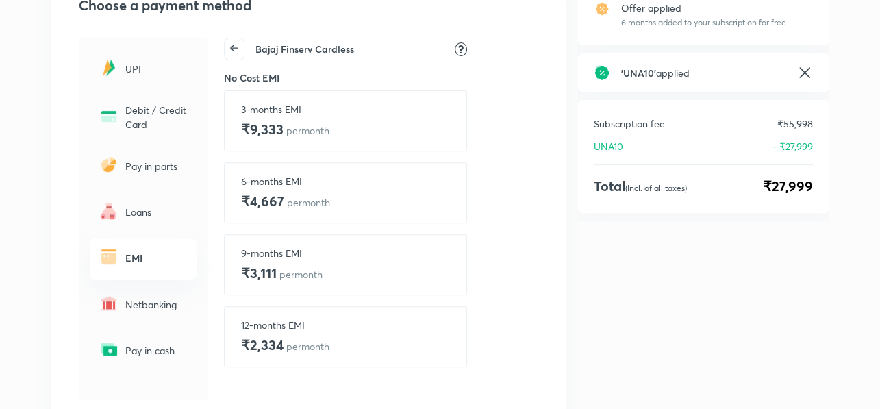
scroll to position [287, 0]
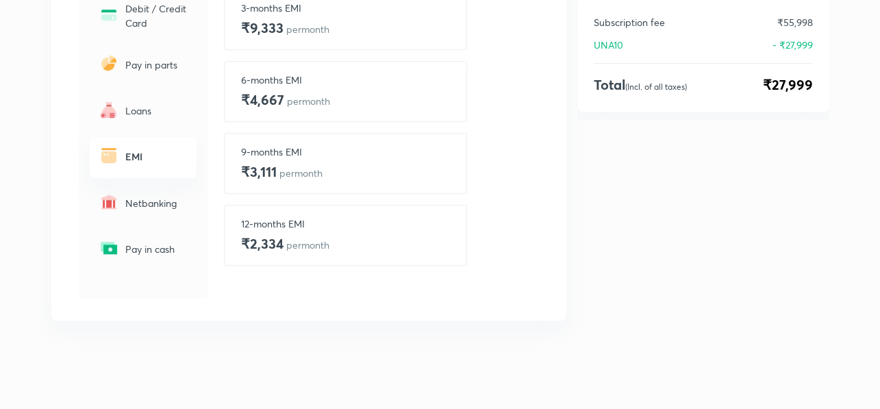
click at [59, 103] on div "Choose a payment method UPI Debit / Credit Card Pay in parts Loans EMI Netbanki…" at bounding box center [308, 96] width 515 height 448
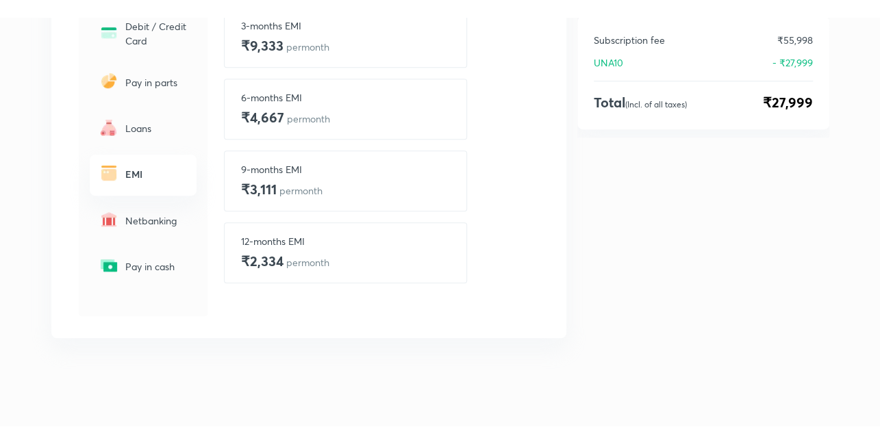
scroll to position [253, 0]
